Goal: Task Accomplishment & Management: Use online tool/utility

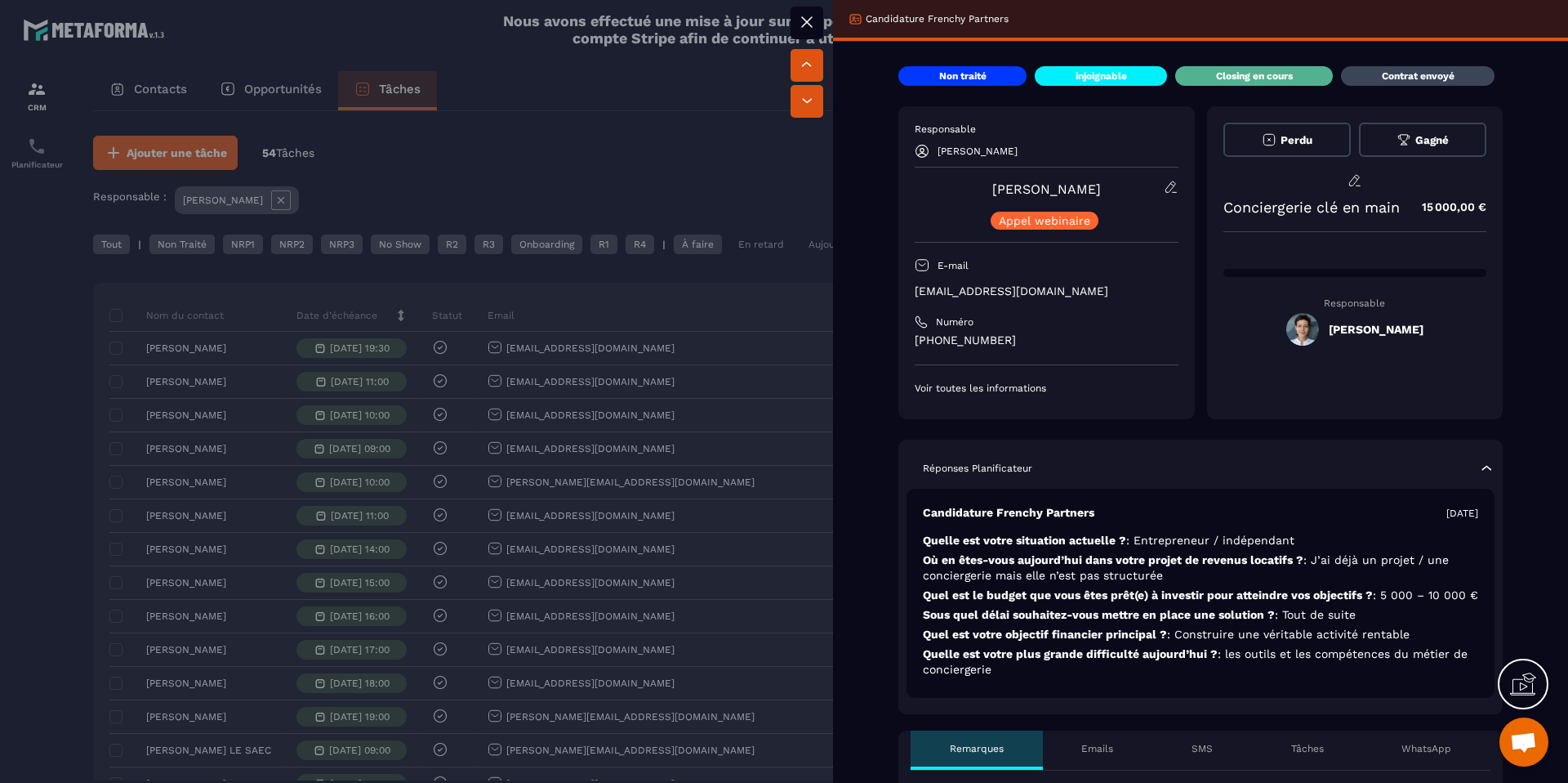
scroll to position [288, 0]
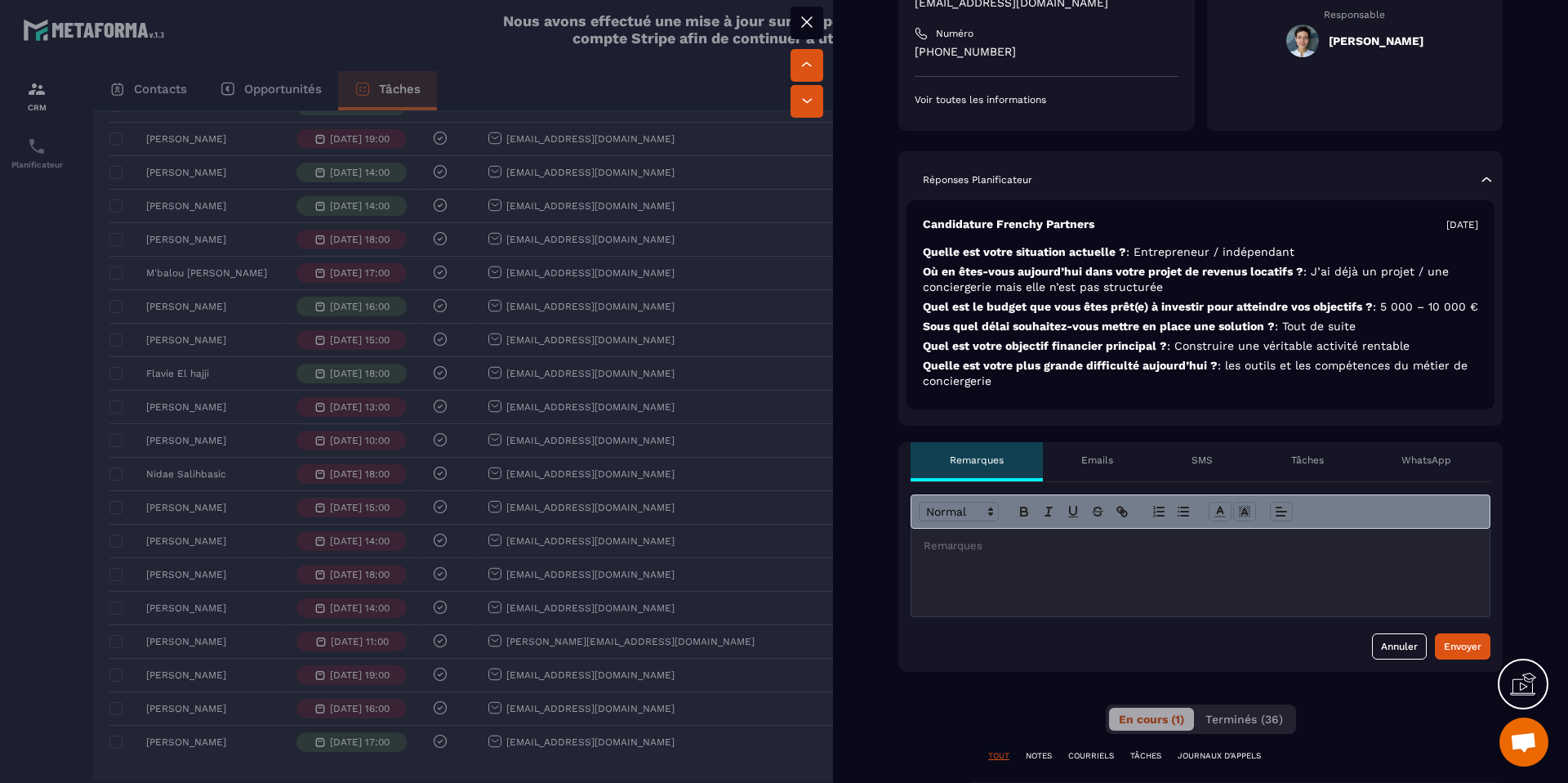
click at [1078, 572] on div at bounding box center [1201, 572] width 578 height 87
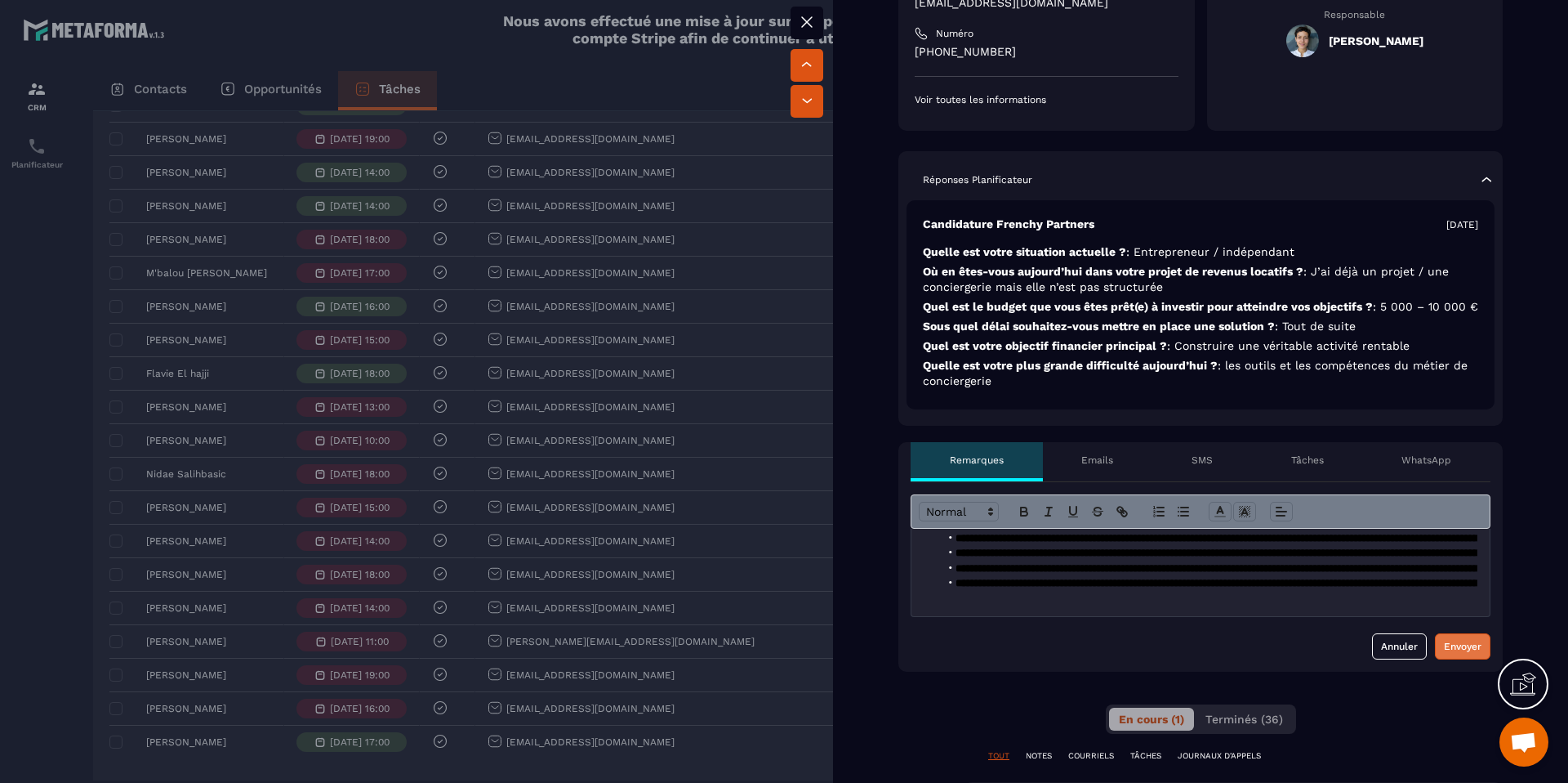
click at [1467, 655] on div "Envoyer" at bounding box center [1462, 647] width 37 height 16
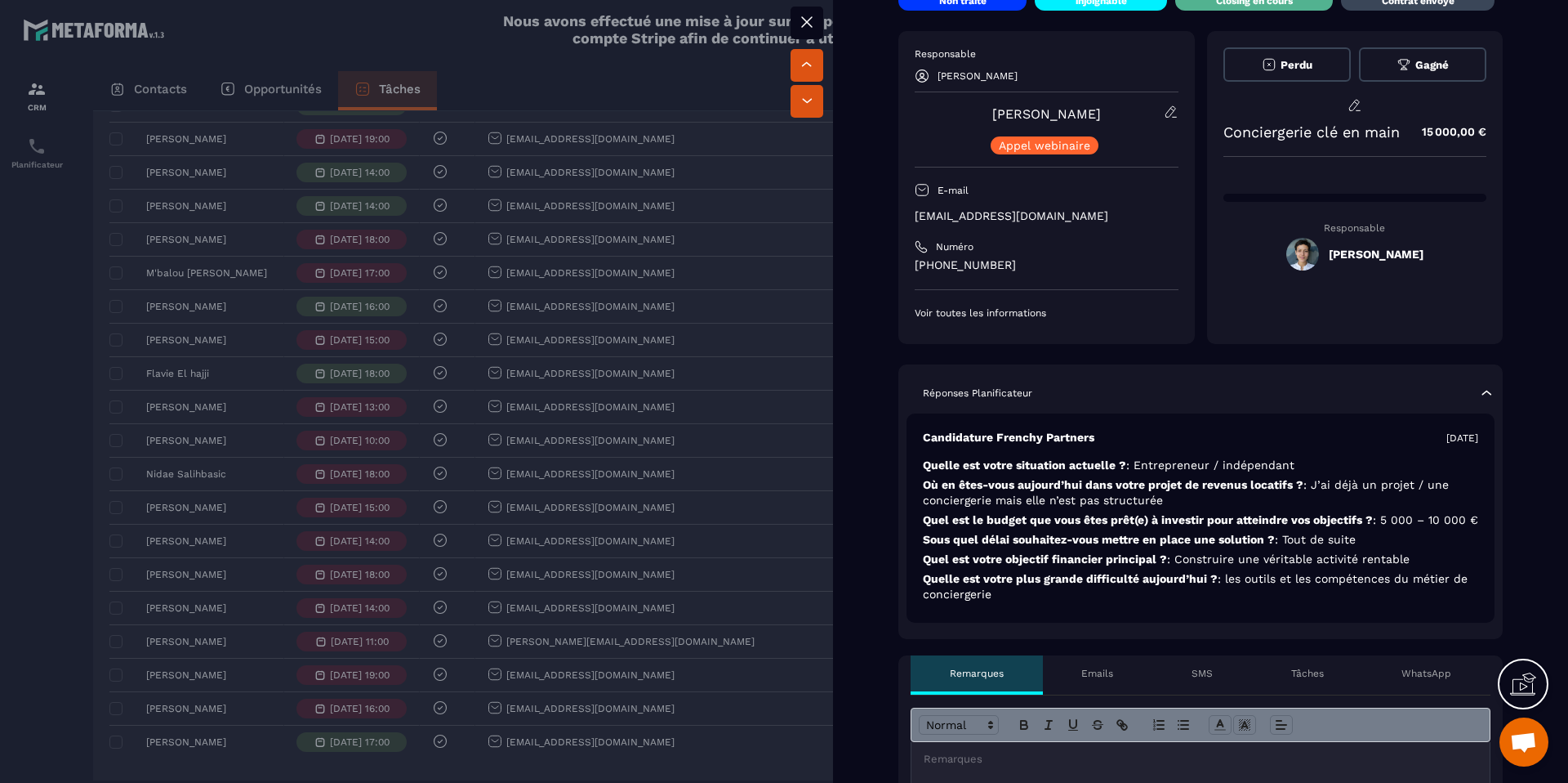
scroll to position [0, 0]
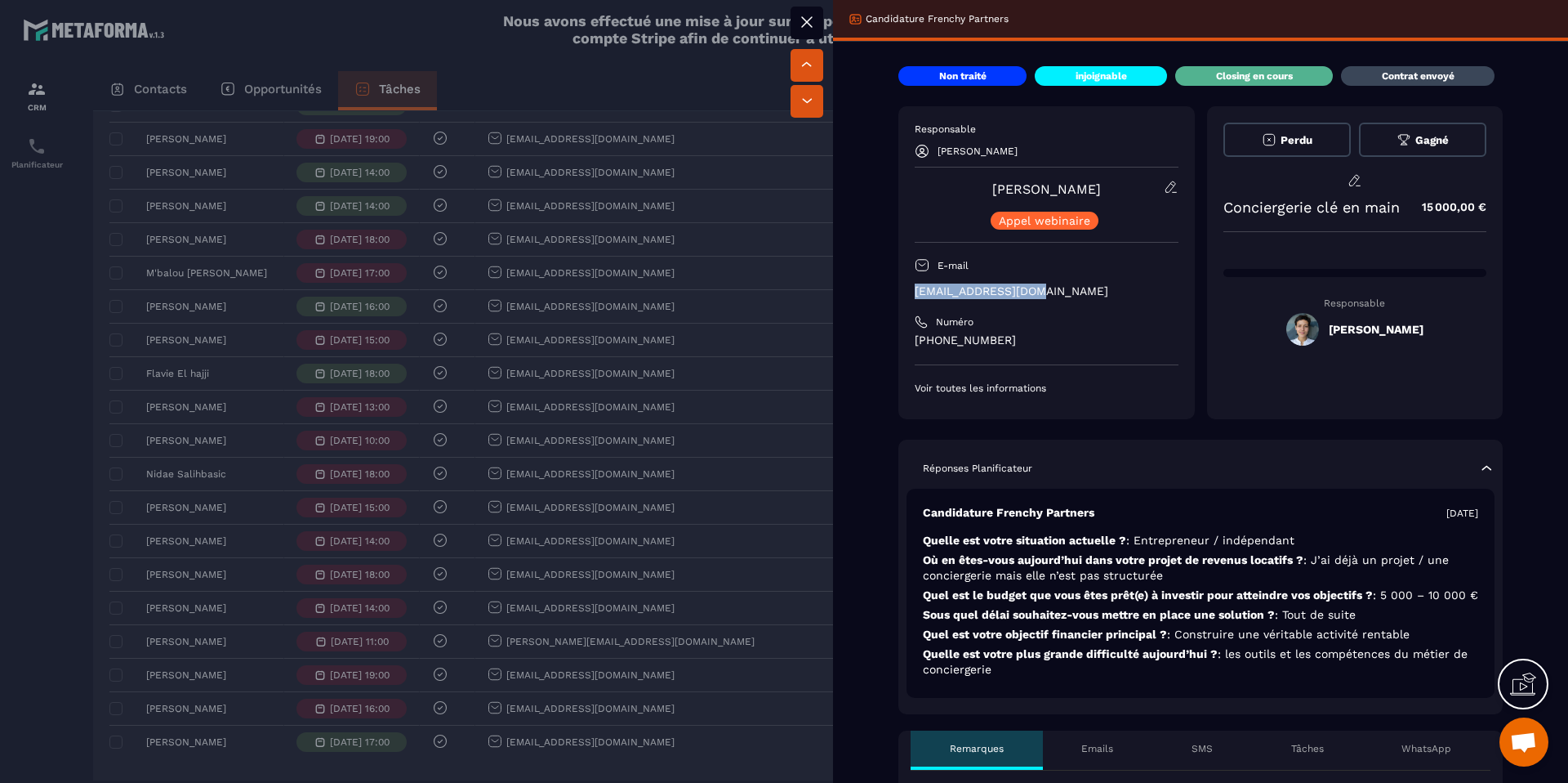
drag, startPoint x: 1053, startPoint y: 288, endPoint x: 907, endPoint y: 289, distance: 146.0
click at [907, 289] on div "Responsable [PERSON_NAME] [PERSON_NAME] Appel webinaire E-mail [EMAIL_ADDRESS][…" at bounding box center [1046, 263] width 296 height 313
copy p "[EMAIL_ADDRESS][DOMAIN_NAME]"
click at [434, 277] on div at bounding box center [784, 391] width 1568 height 783
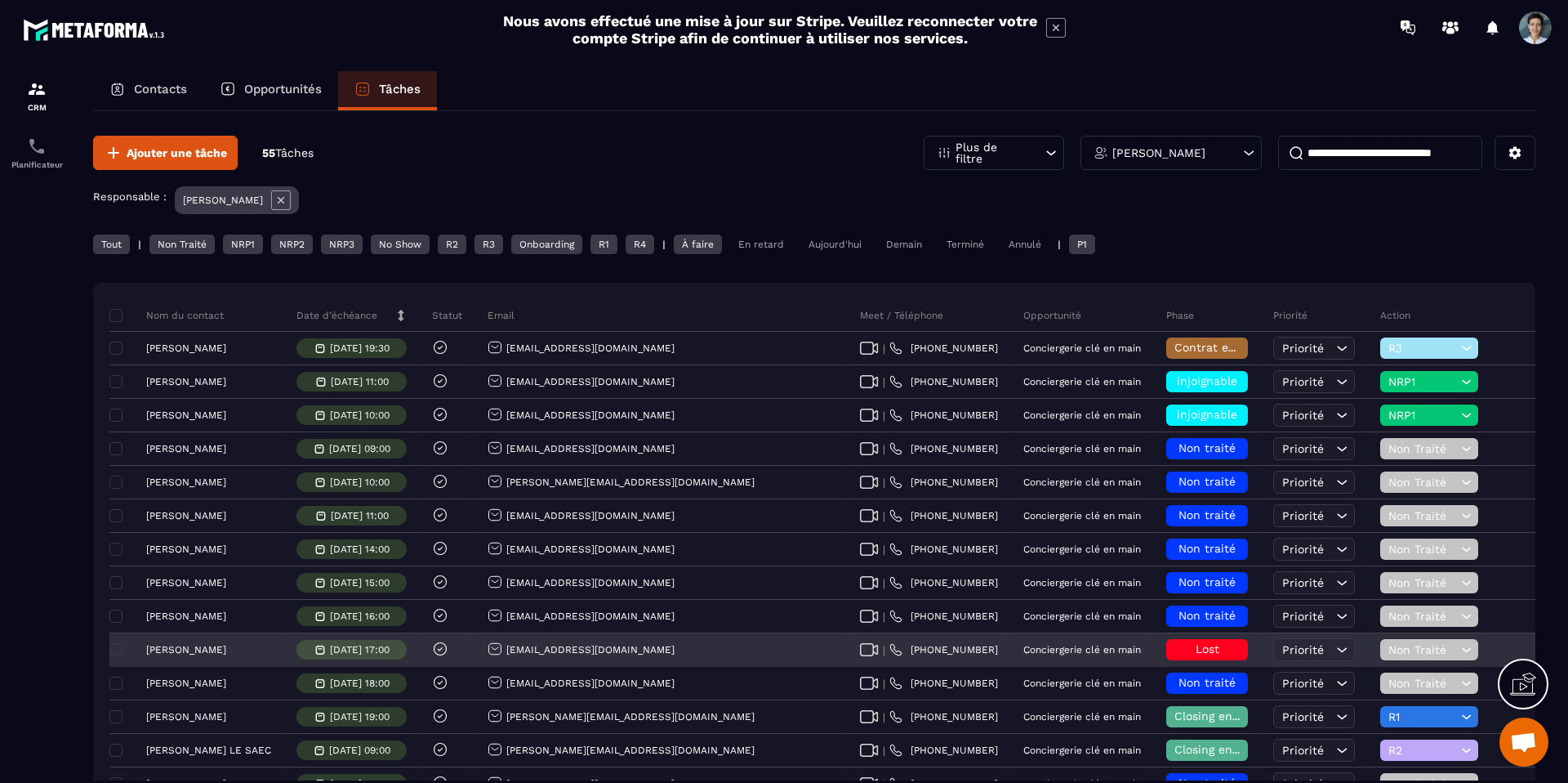
drag, startPoint x: 213, startPoint y: 653, endPoint x: 221, endPoint y: 644, distance: 12.0
click at [213, 653] on p "[PERSON_NAME]" at bounding box center [186, 649] width 80 height 12
